Goal: Check status

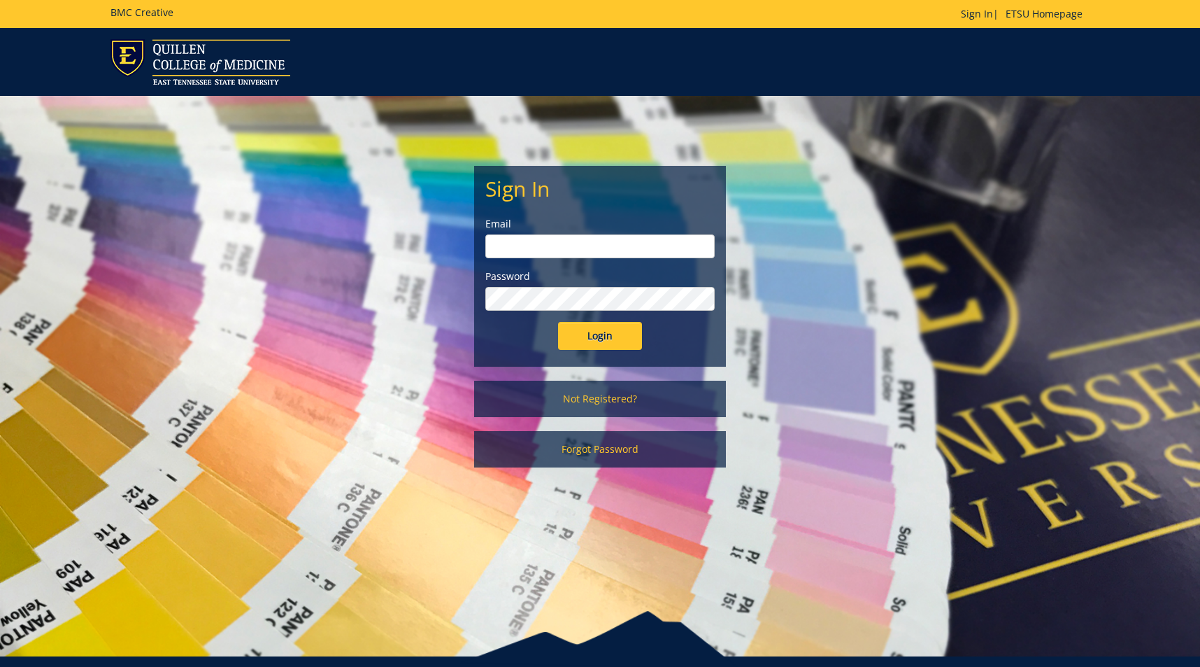
click at [529, 245] on input "email" at bounding box center [599, 246] width 229 height 24
type input "[EMAIL_ADDRESS][DOMAIN_NAME]"
click at [575, 341] on input "Login" at bounding box center [600, 336] width 84 height 28
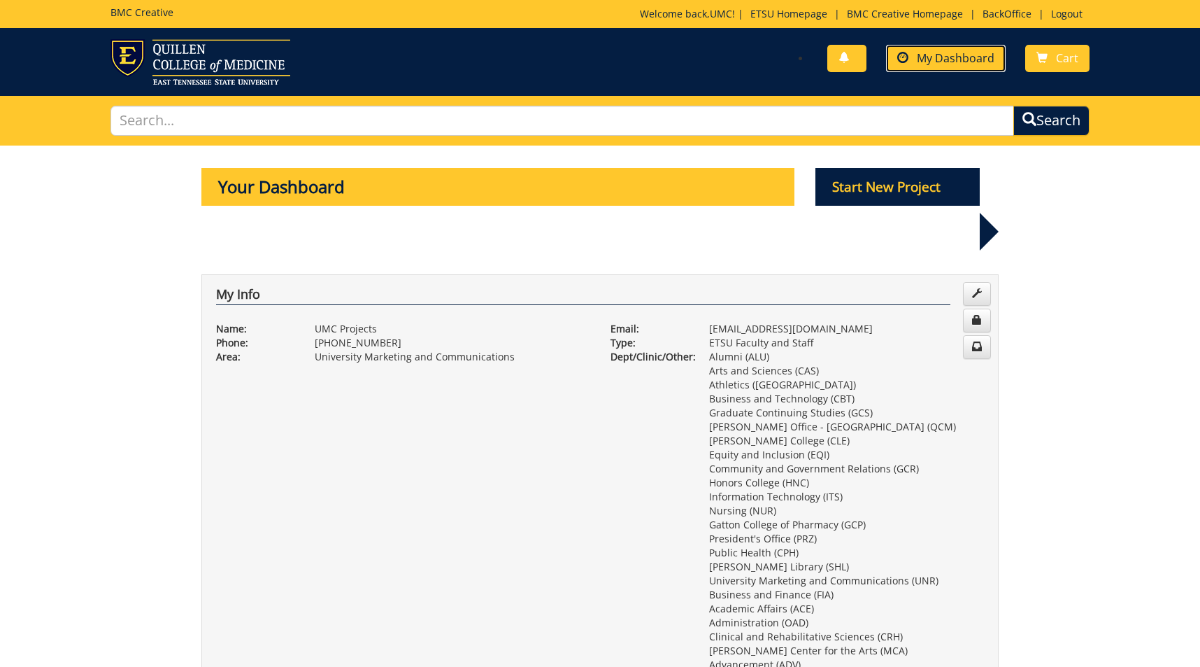
click at [927, 59] on span "My Dashboard" at bounding box center [956, 57] width 78 height 15
click at [975, 55] on span "My Dashboard" at bounding box center [956, 57] width 78 height 15
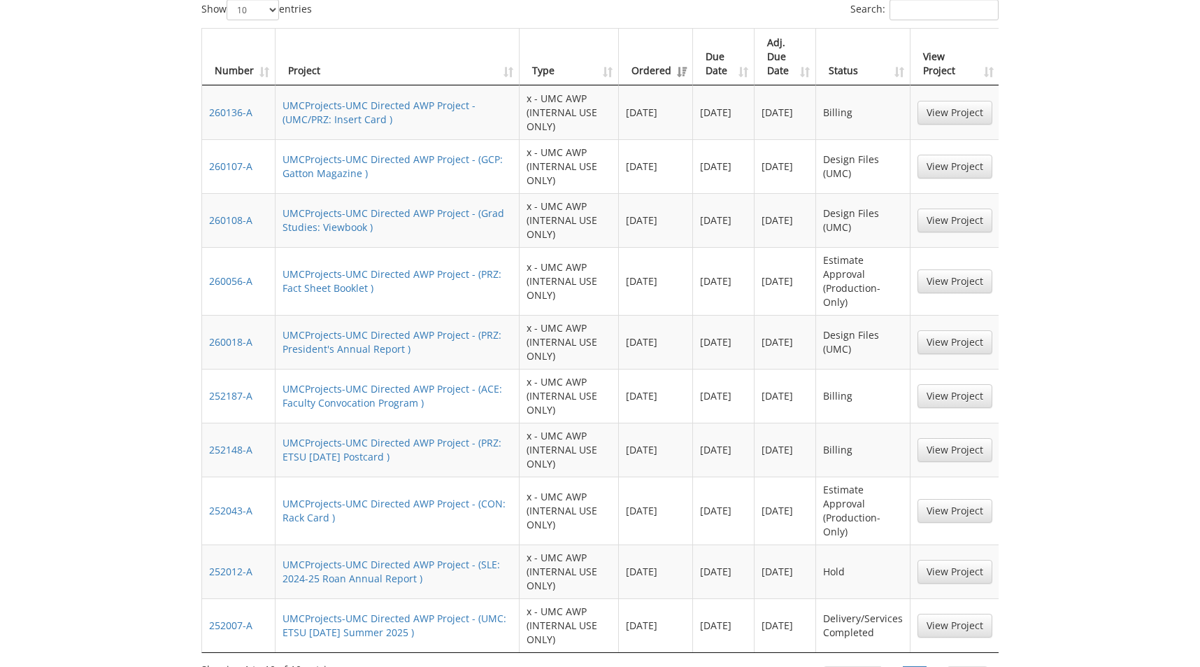
scroll to position [1049, 0]
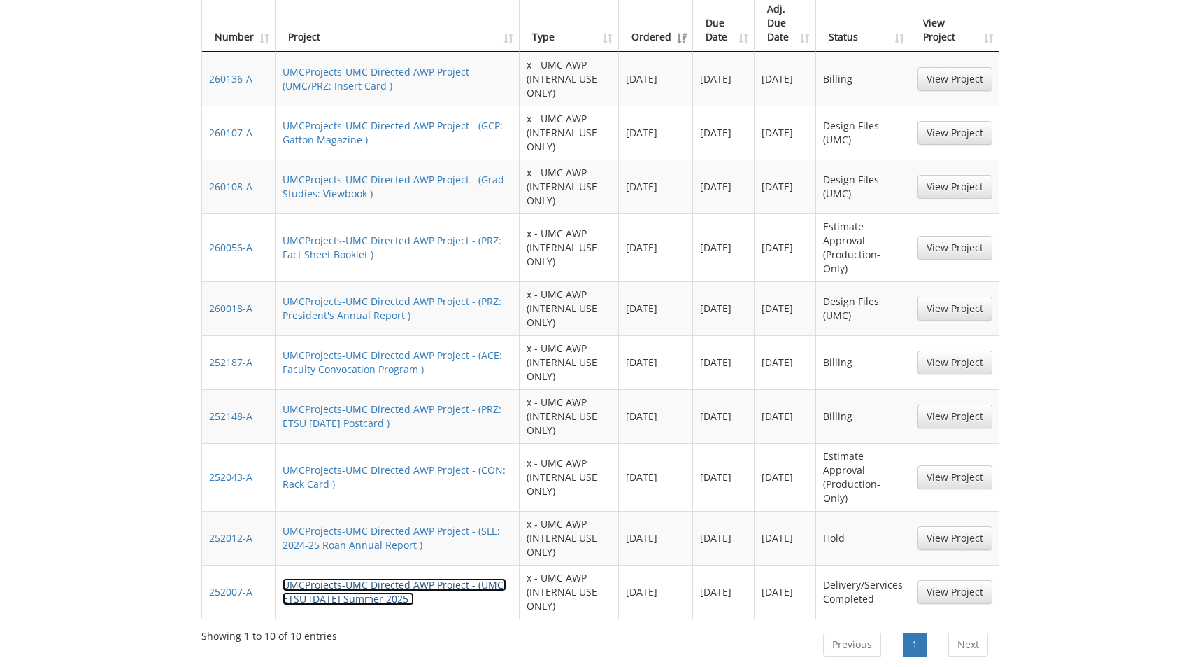
click at [399, 578] on link "UMCProjects-UMC Directed AWP Project - (UMC: ETSU [DATE] Summer 2025 )" at bounding box center [395, 591] width 224 height 27
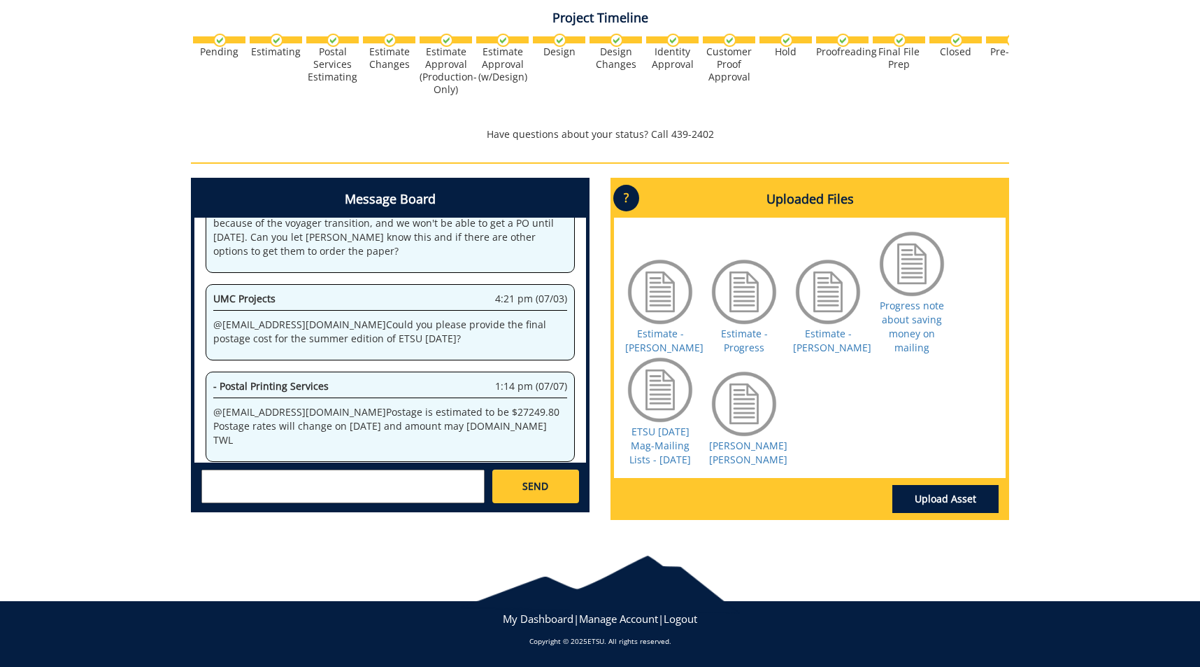
scroll to position [1581, 0]
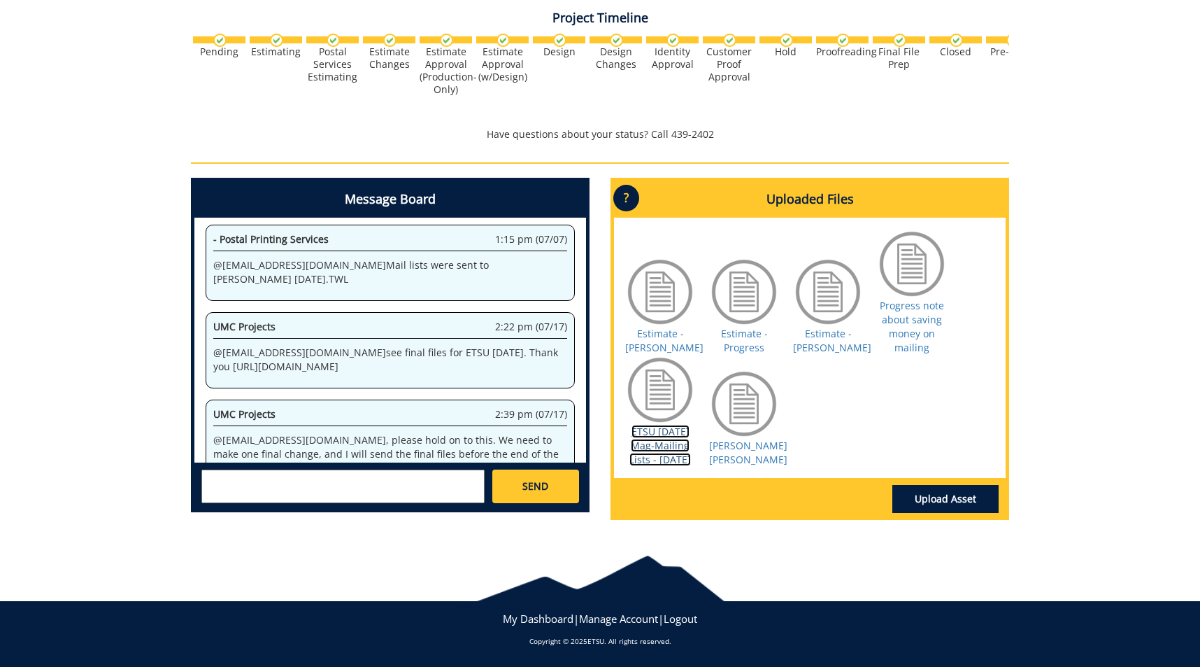
click at [662, 425] on link "ETSU [DATE] Mag-Mailing Lists - [DATE]" at bounding box center [660, 445] width 62 height 41
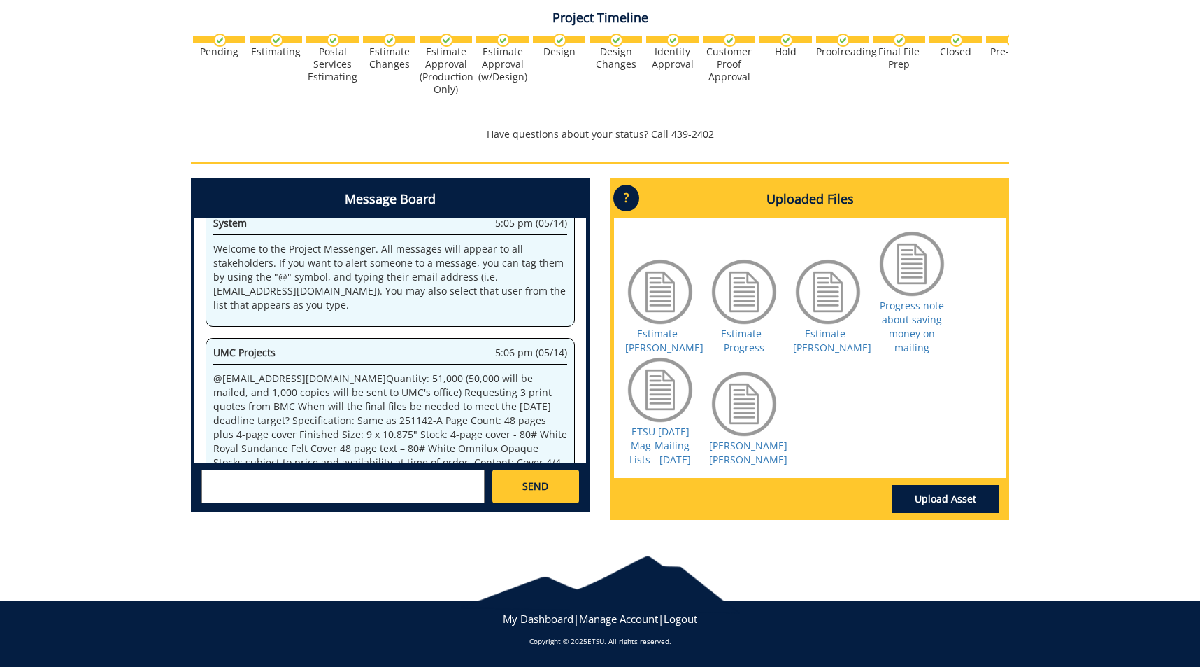
scroll to position [0, 0]
